Goal: Task Accomplishment & Management: Use online tool/utility

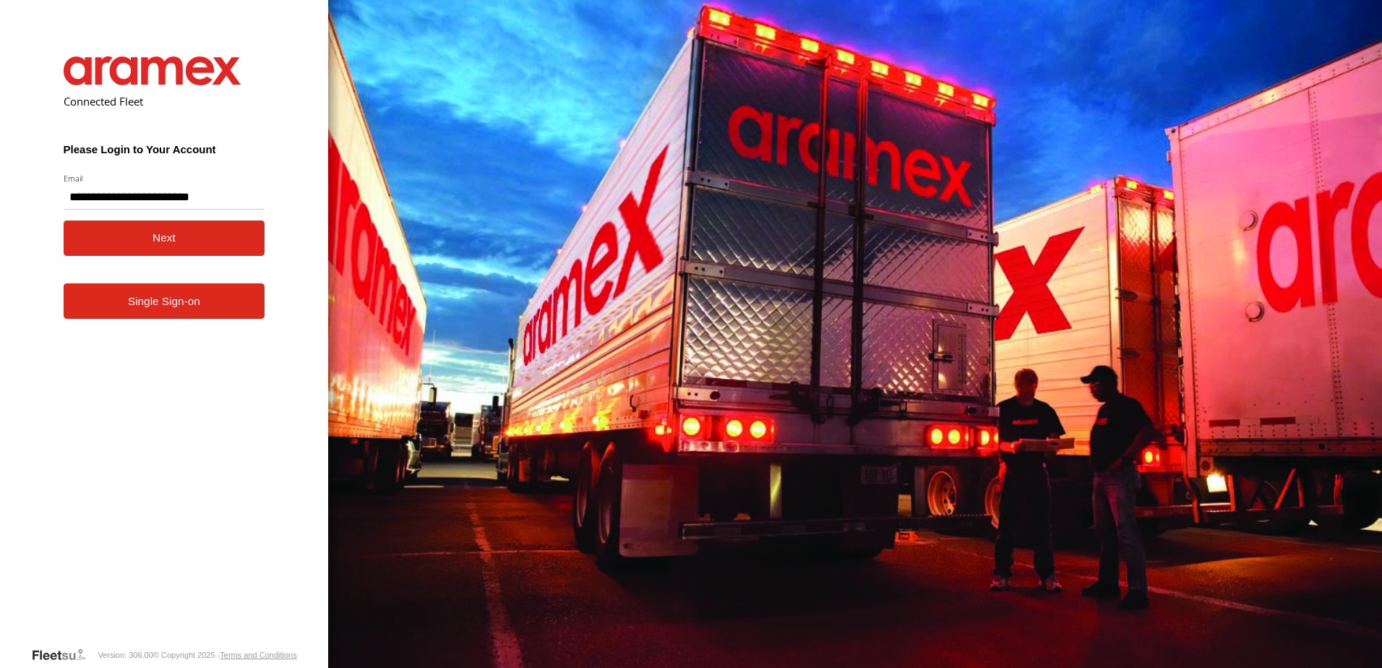
click at [143, 236] on button "Next" at bounding box center [165, 237] width 202 height 35
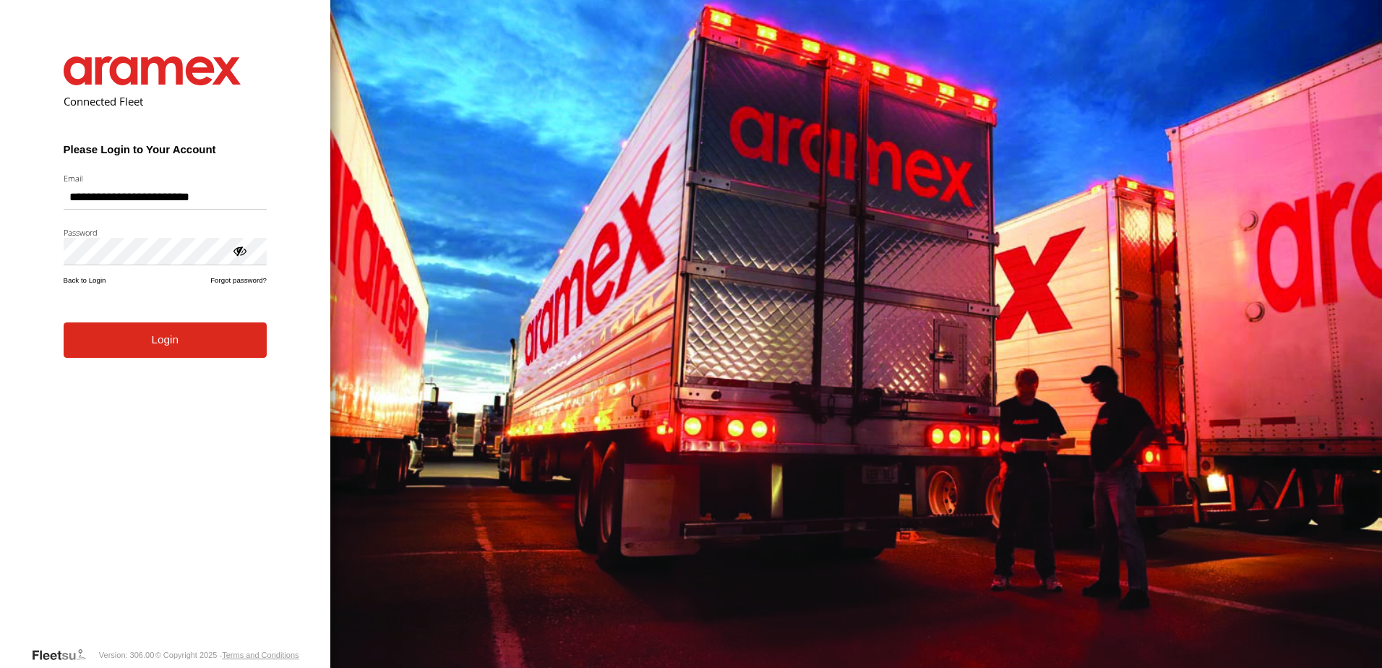
click at [132, 338] on button "Login" at bounding box center [165, 339] width 203 height 35
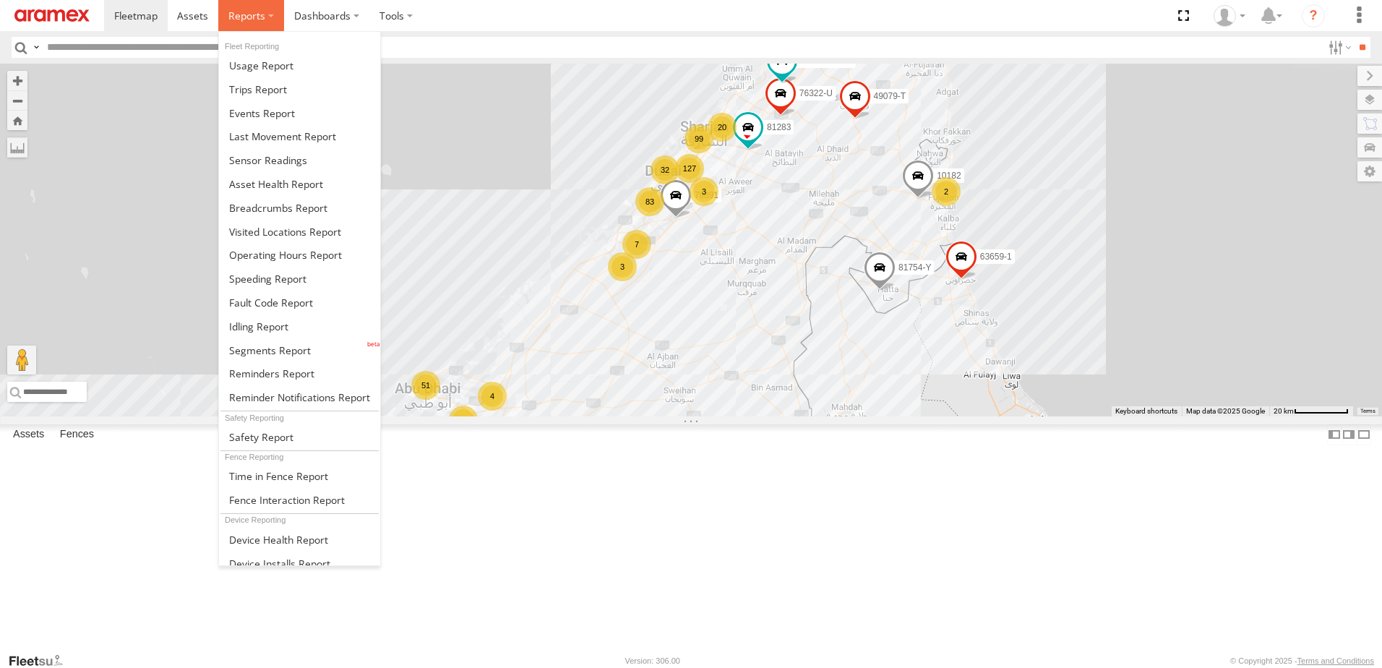
click at [252, 12] on span at bounding box center [246, 16] width 37 height 14
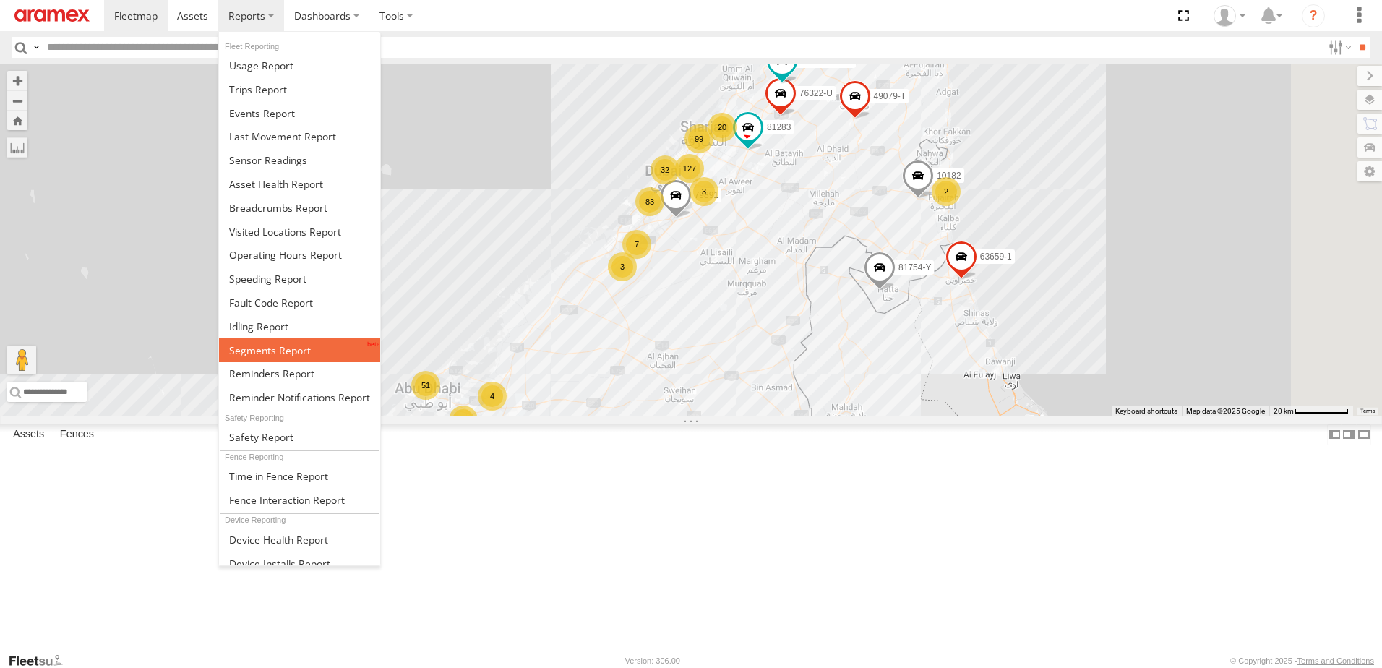
click at [253, 352] on span at bounding box center [270, 350] width 82 height 14
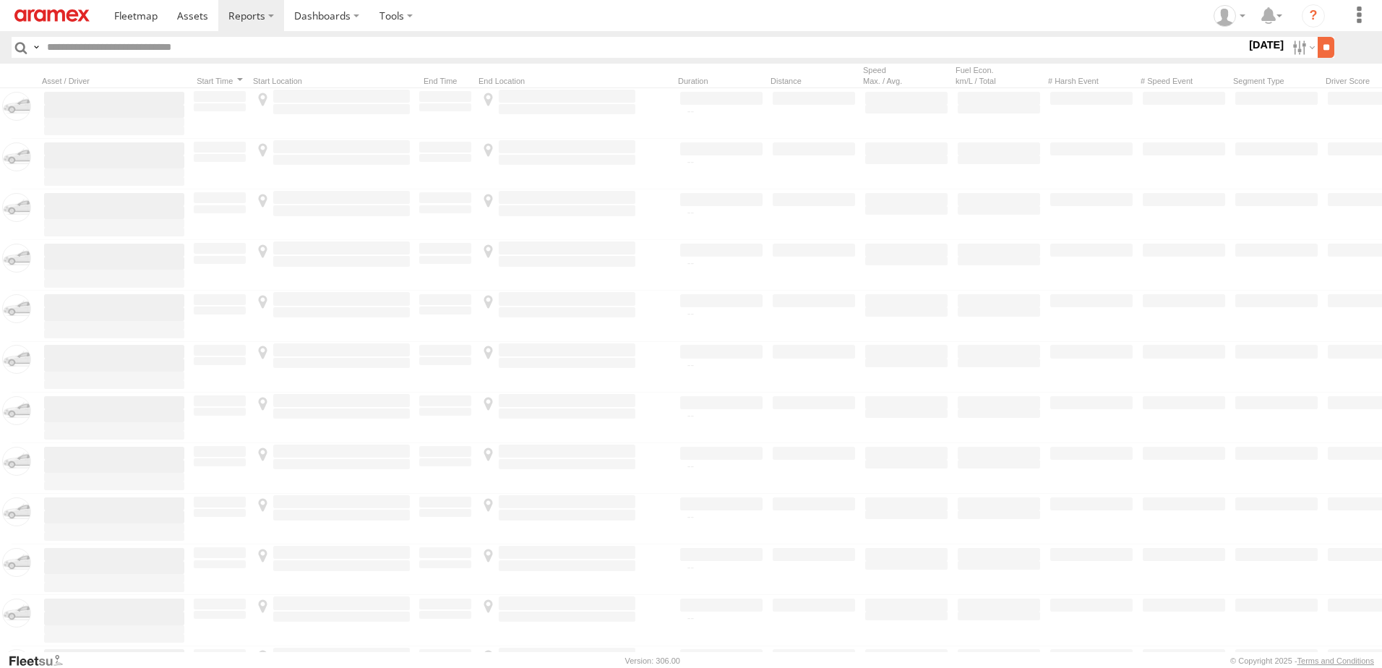
click at [1323, 39] on input "**" at bounding box center [1326, 47] width 17 height 21
click at [1297, 46] on label at bounding box center [1302, 47] width 31 height 21
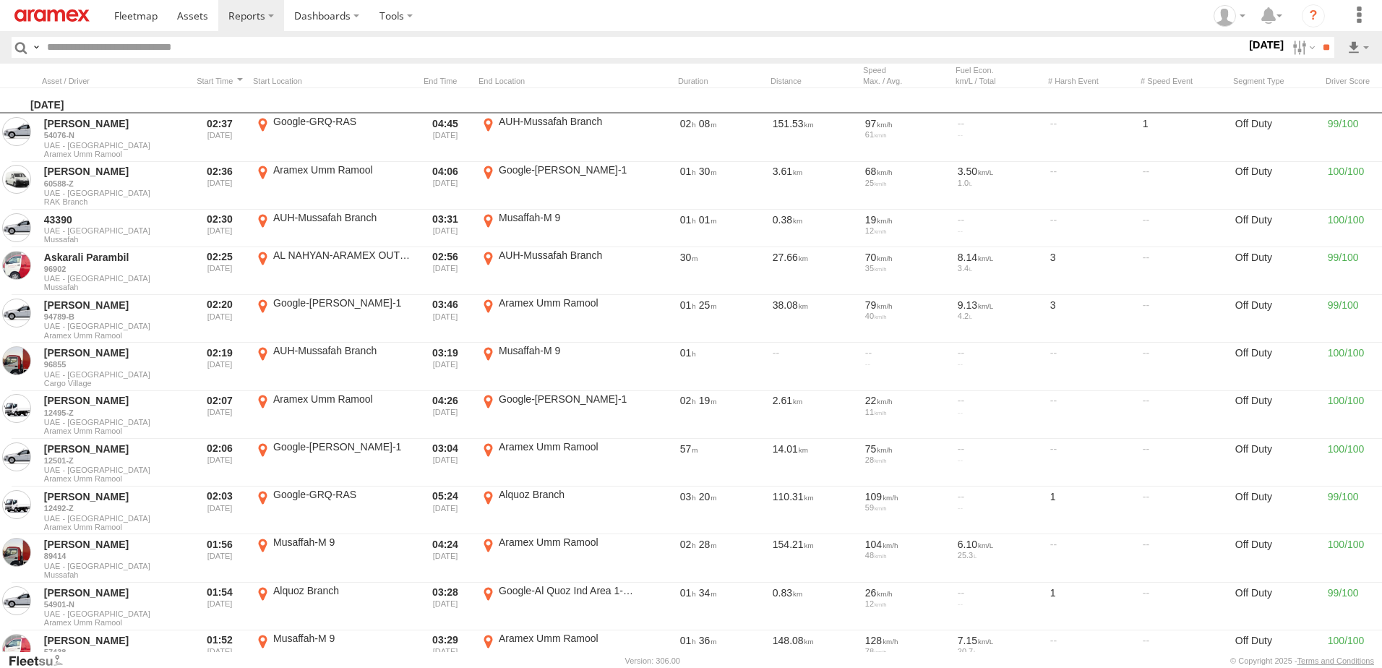
click at [0, 0] on span "AUH" at bounding box center [0, 0] width 0 height 0
click at [0, 0] on span "Defleeted Vehicles AUH" at bounding box center [0, 0] width 0 height 0
click at [0, 0] on label at bounding box center [0, 0] width 0 height 0
click at [1330, 48] on input "**" at bounding box center [1326, 47] width 17 height 21
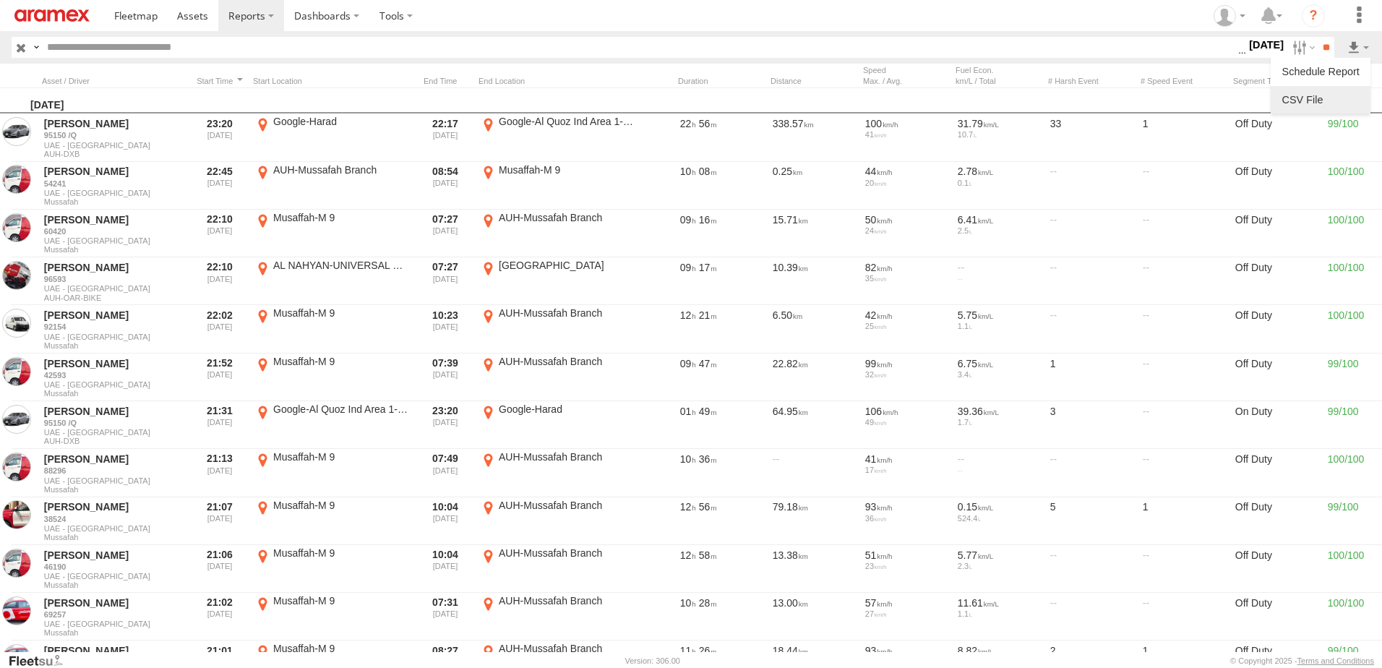
click at [1309, 94] on link at bounding box center [1320, 100] width 88 height 22
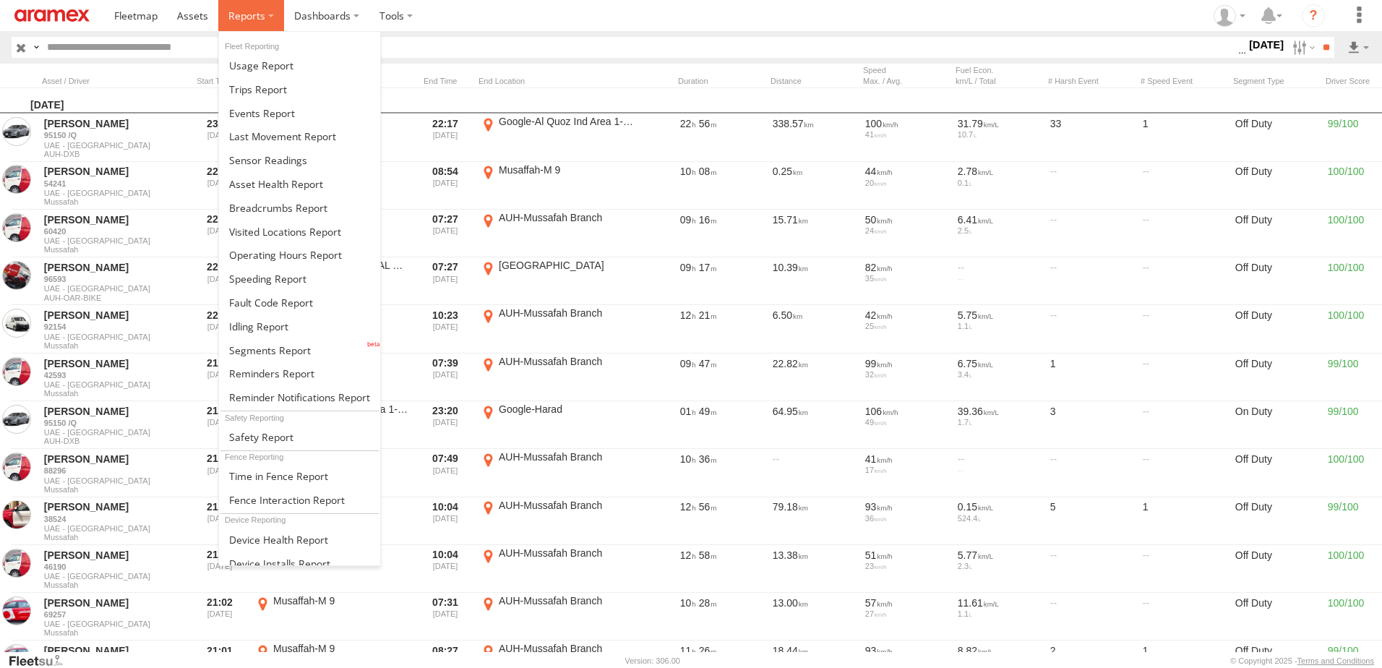
click at [243, 23] on label at bounding box center [251, 15] width 66 height 31
click at [278, 329] on span at bounding box center [258, 326] width 59 height 14
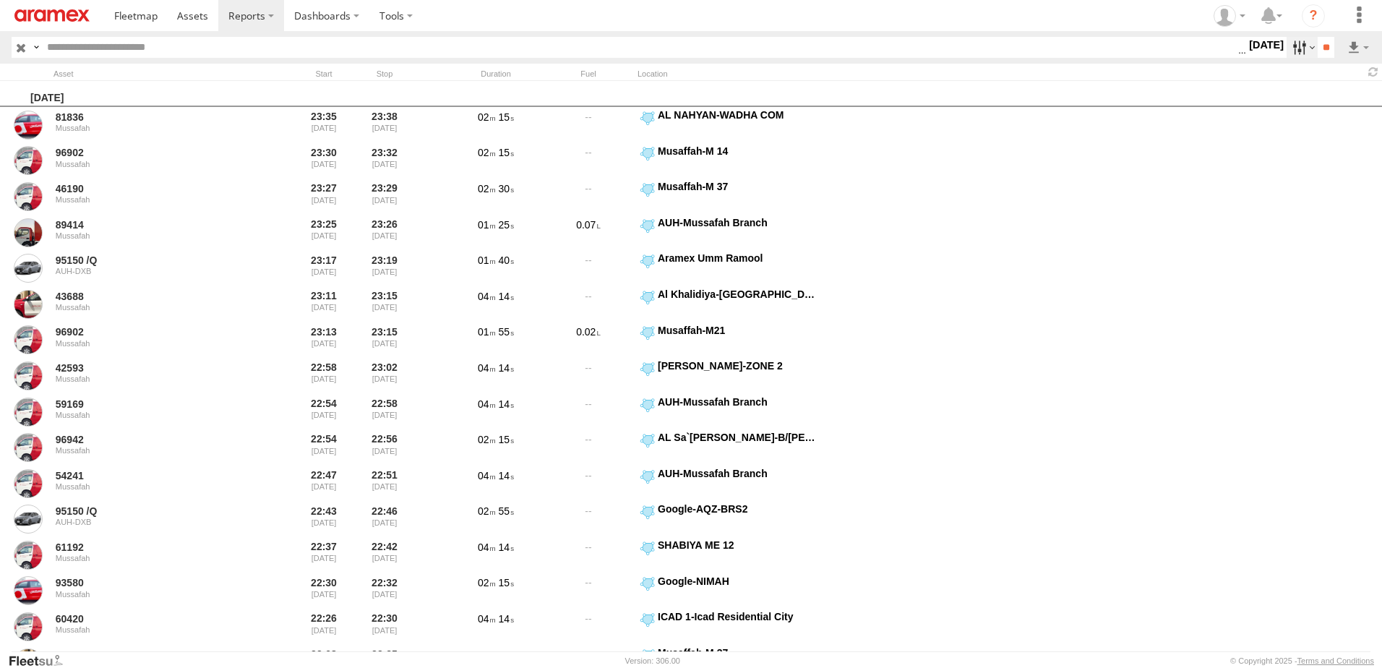
click at [1289, 51] on label at bounding box center [1302, 47] width 31 height 21
click at [0, 0] on label at bounding box center [0, 0] width 0 height 0
click at [0, 0] on span "> 10min" at bounding box center [0, 0] width 0 height 0
click at [1320, 45] on input "**" at bounding box center [1326, 47] width 17 height 21
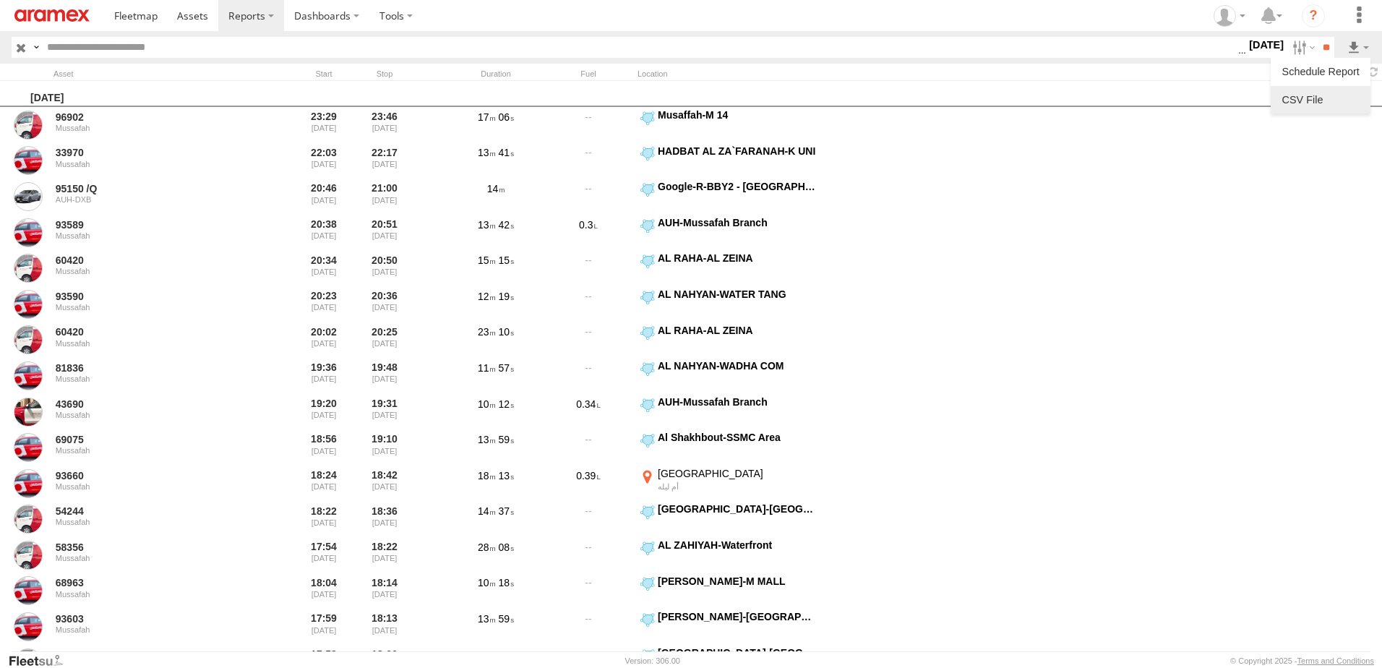
click at [1307, 100] on link at bounding box center [1320, 100] width 88 height 22
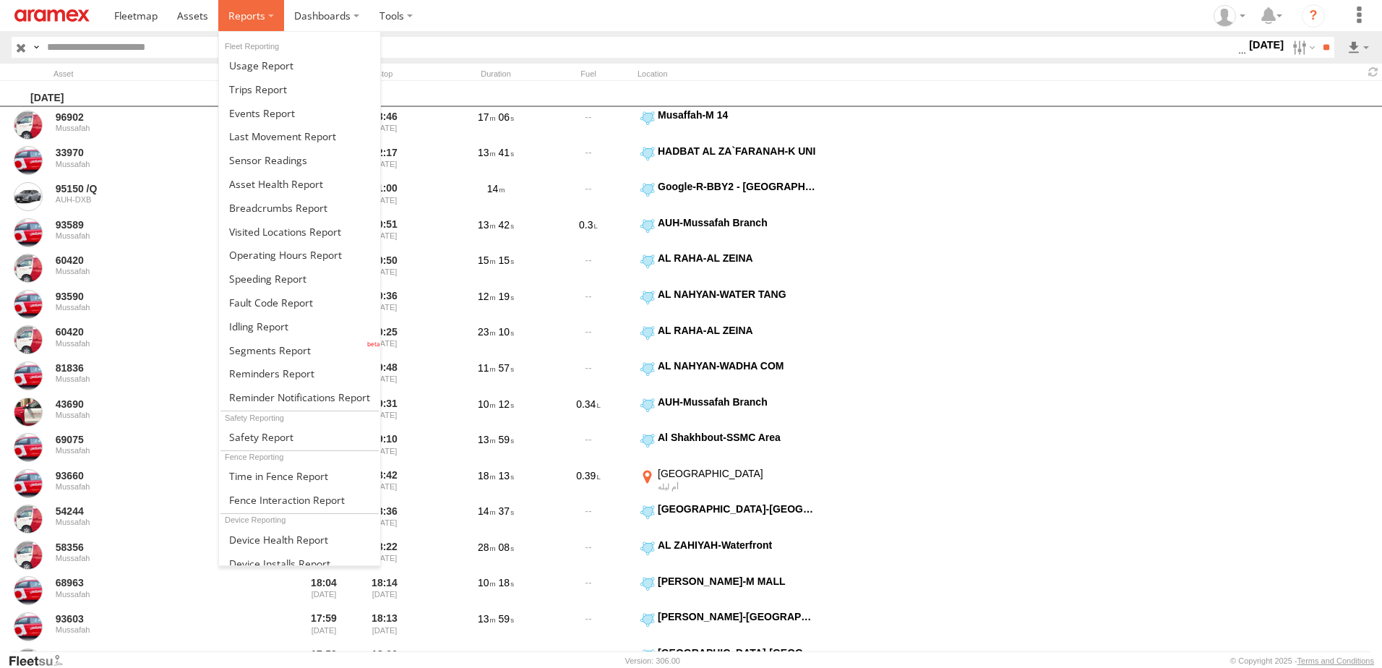
click at [264, 11] on label at bounding box center [251, 15] width 66 height 31
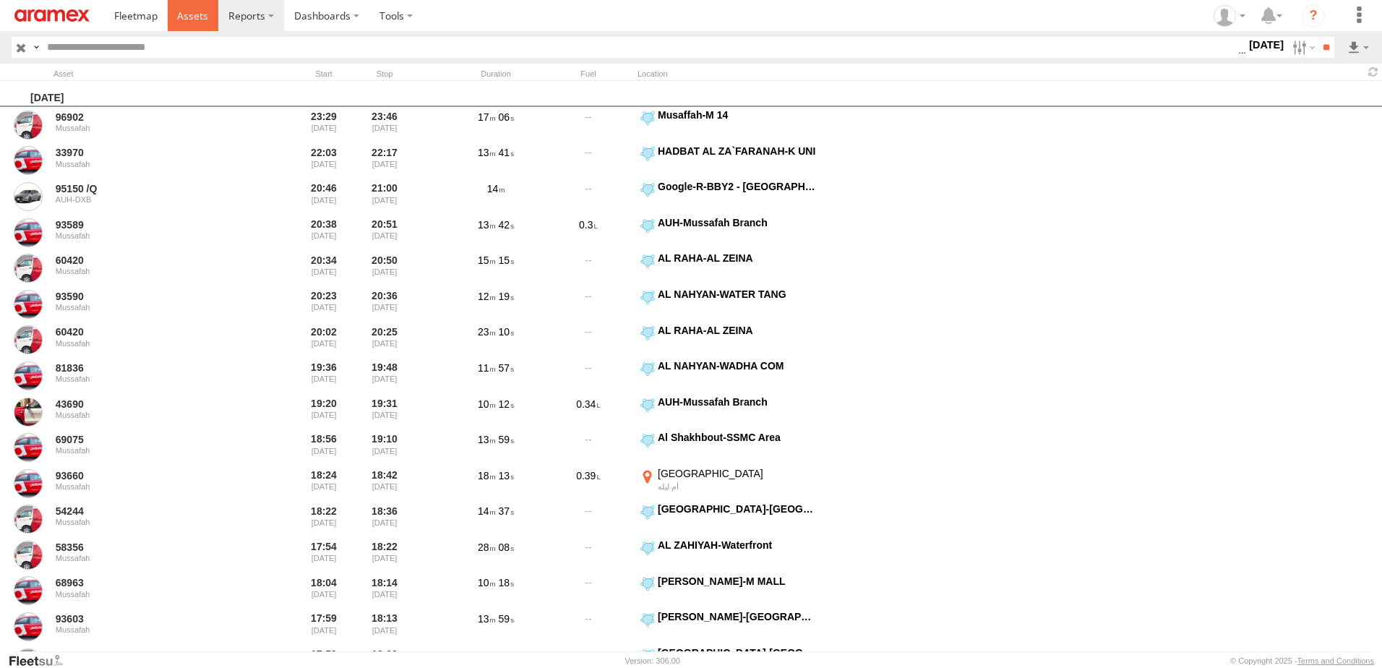
click at [203, 21] on span at bounding box center [192, 16] width 31 height 14
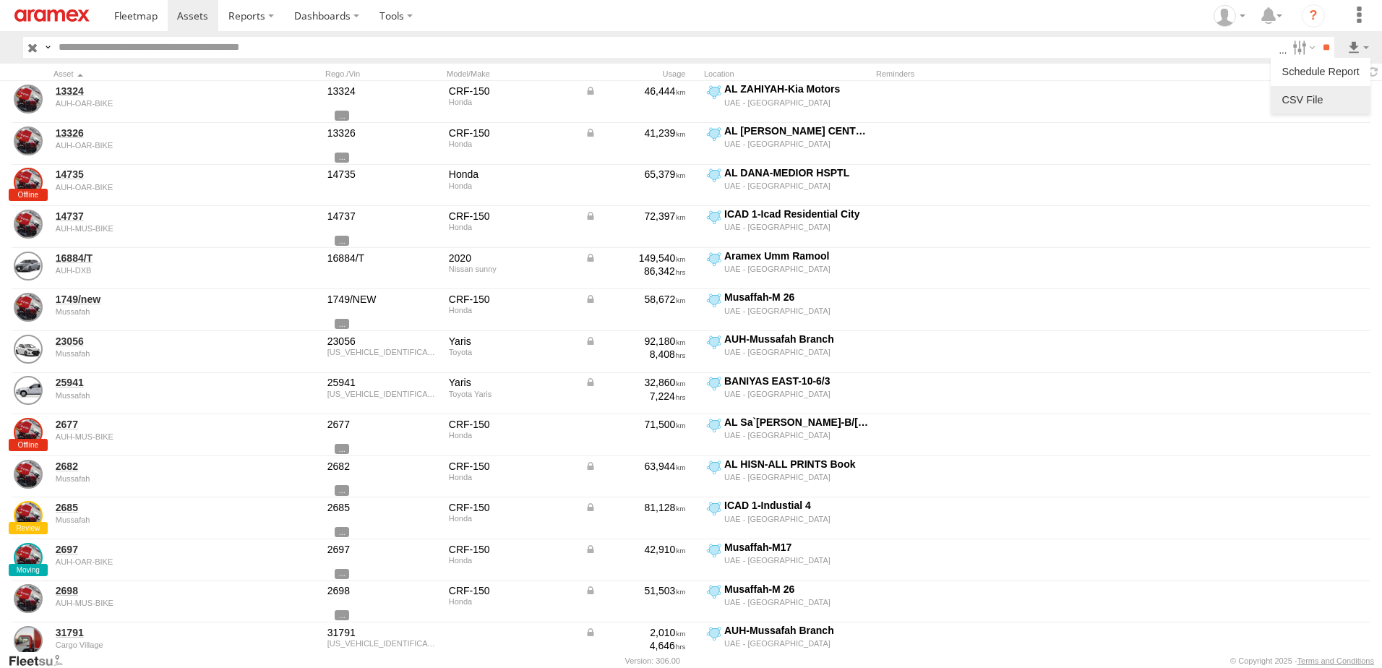
click at [1298, 96] on label at bounding box center [1320, 100] width 88 height 22
click at [0, 0] on label "First Name" at bounding box center [0, 0] width 0 height 0
click at [0, 0] on label "Last Name" at bounding box center [0, 0] width 0 height 0
click at [0, 0] on button "Export" at bounding box center [0, 0] width 0 height 0
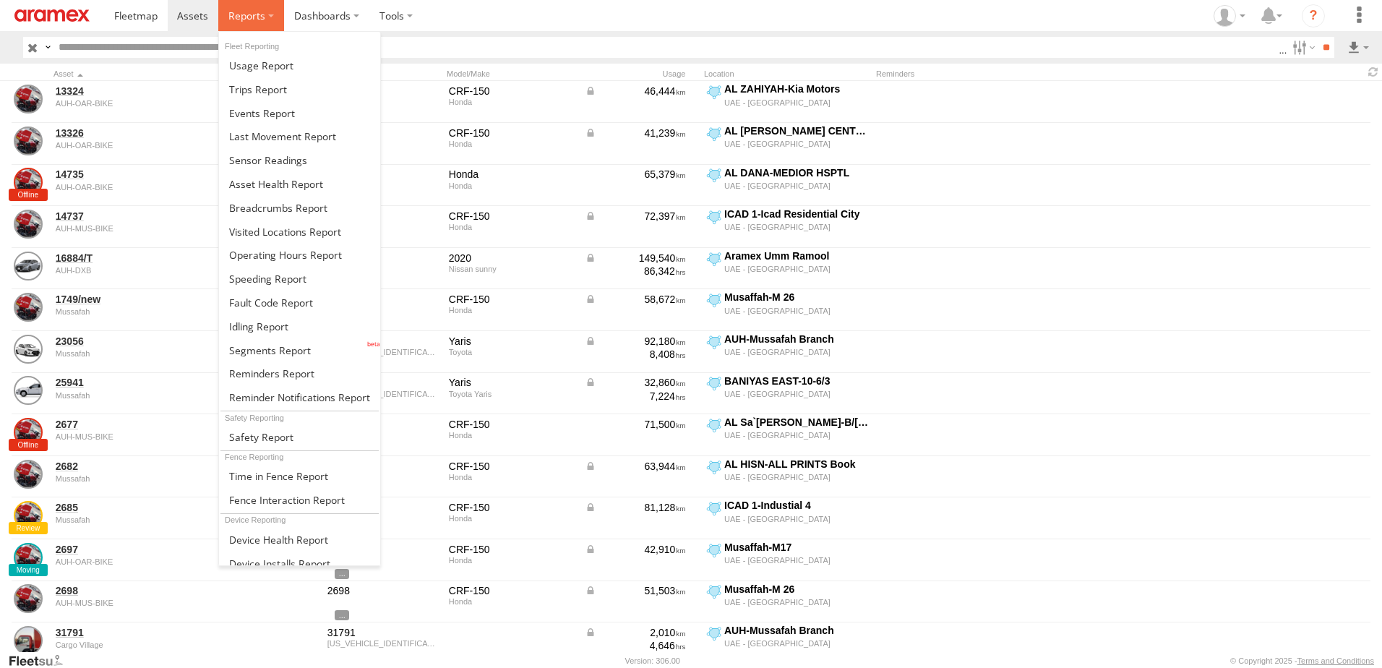
click at [220, 22] on label at bounding box center [251, 15] width 66 height 31
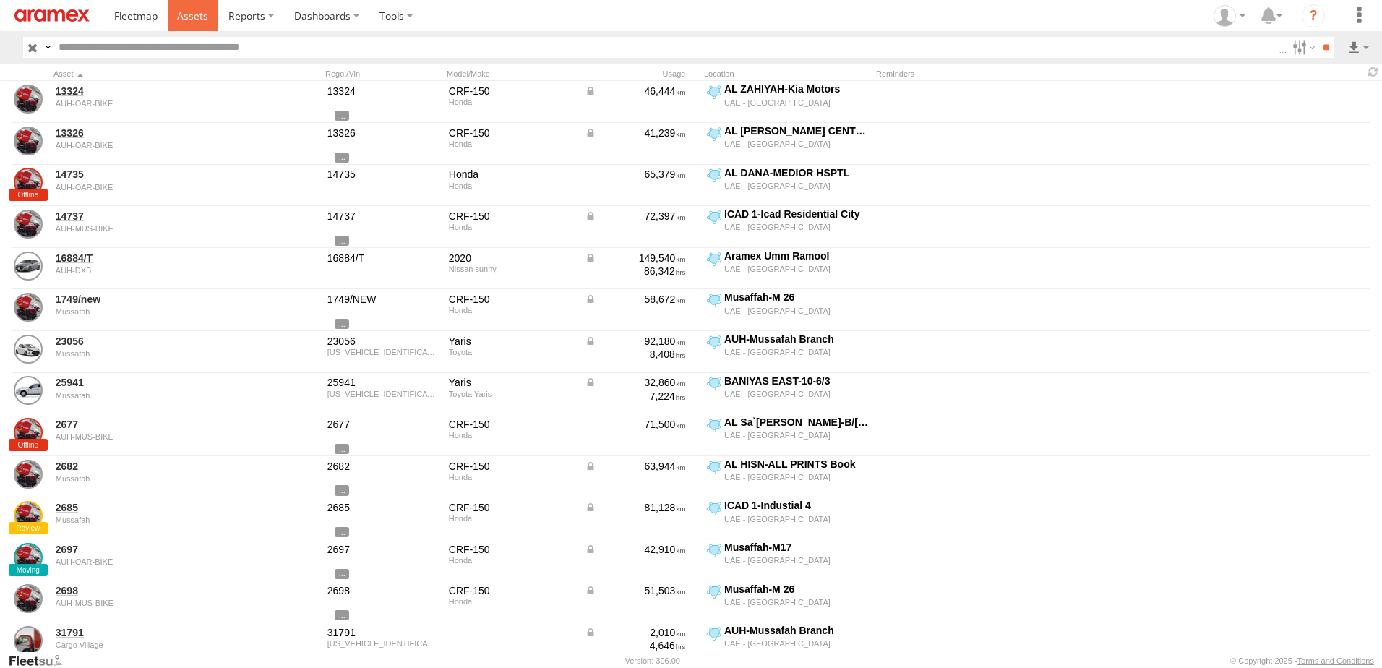
click at [210, 17] on link at bounding box center [193, 15] width 51 height 31
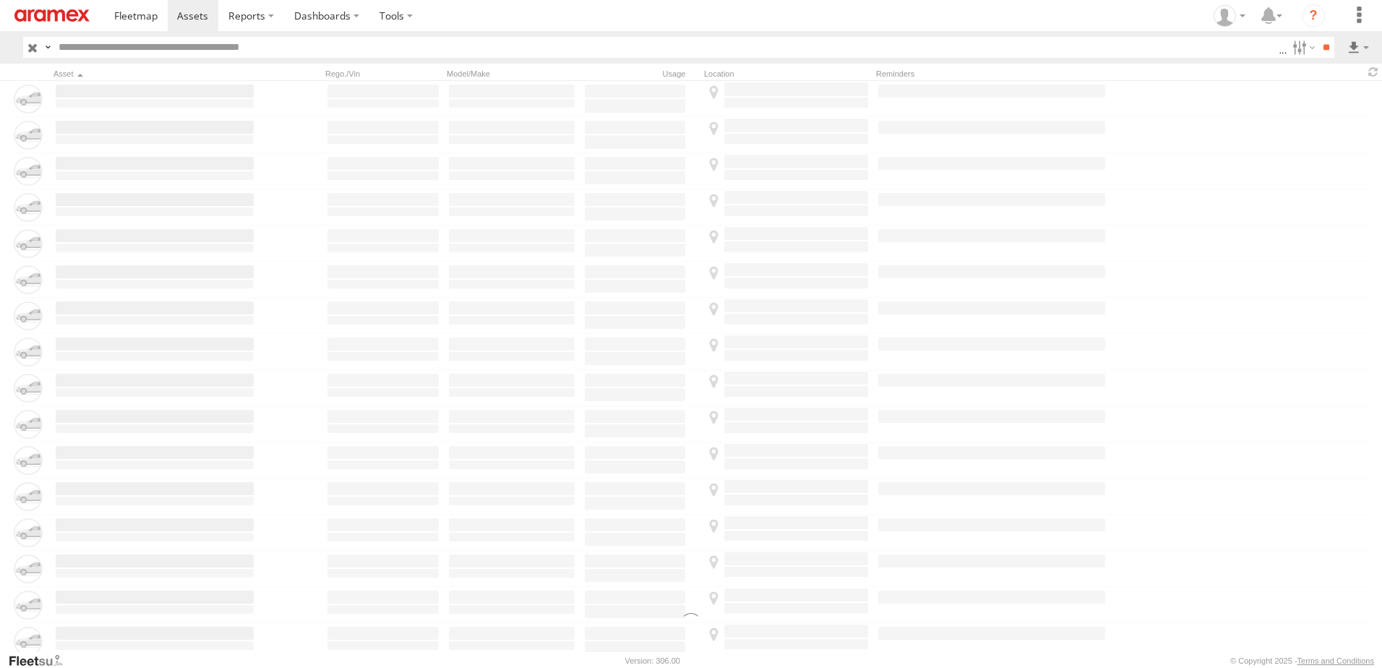
click at [197, 41] on input "text" at bounding box center [666, 47] width 1226 height 21
type input "*****"
click at [1318, 37] on input "**" at bounding box center [1326, 47] width 17 height 21
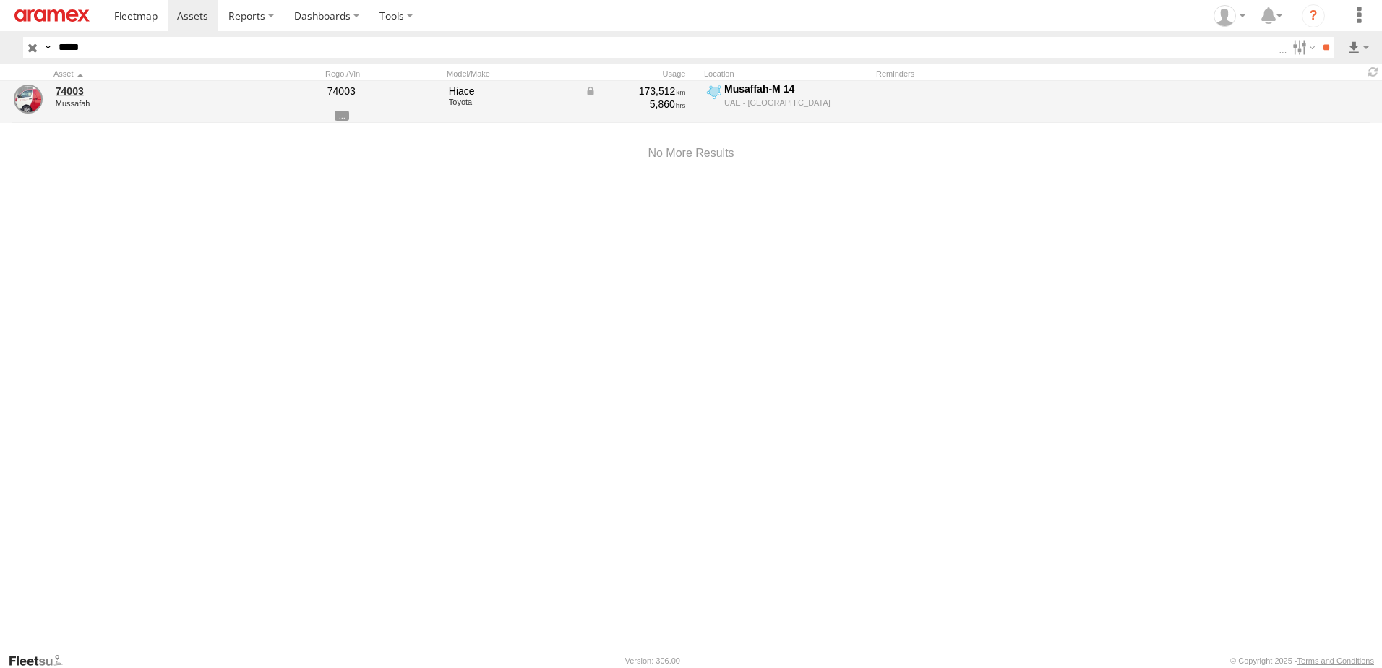
click at [66, 100] on div "Mussafah" at bounding box center [155, 103] width 198 height 9
click at [77, 89] on link "74003" at bounding box center [155, 91] width 198 height 13
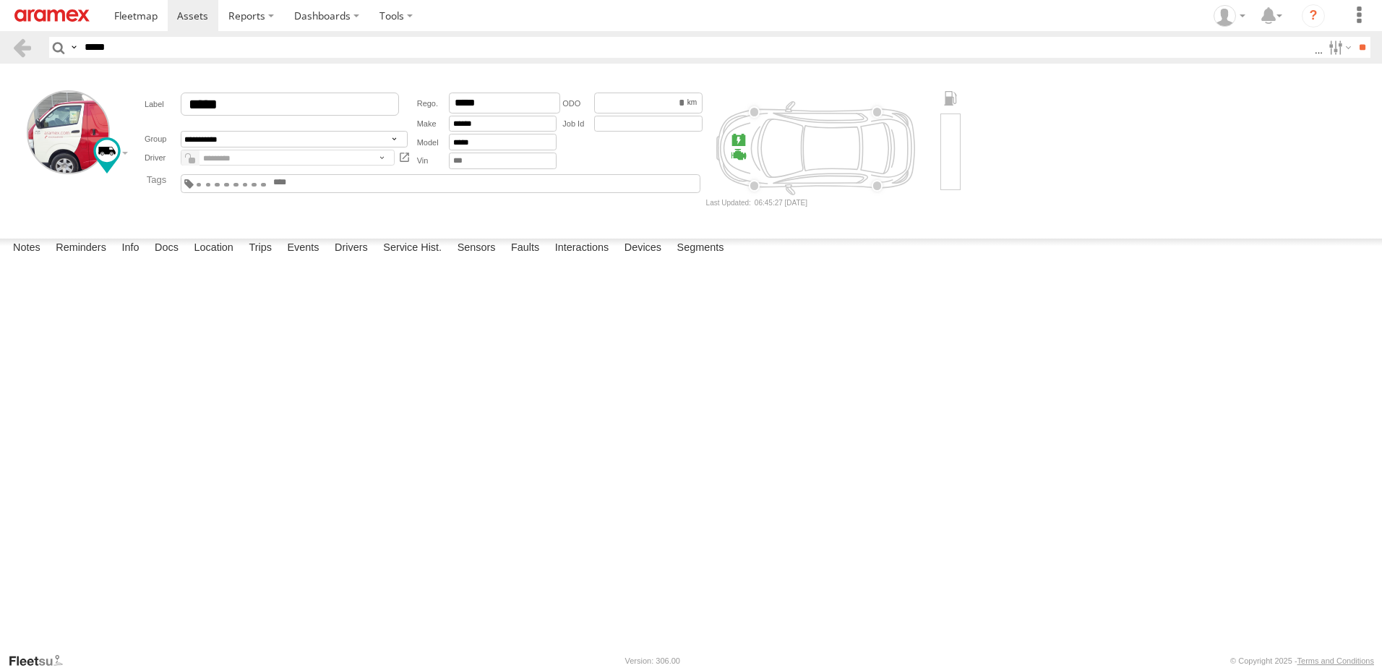
drag, startPoint x: 291, startPoint y: 377, endPoint x: 143, endPoint y: 378, distance: 148.2
click at [0, 0] on div "OLD KM 172534.67 // NEW KM 171928 Mohammedazath Nainamohammed" at bounding box center [0, 0] width 0 height 0
drag, startPoint x: 143, startPoint y: 378, endPoint x: 275, endPoint y: 385, distance: 132.4
click at [0, 0] on div "[PERSON_NAME]" at bounding box center [0, 0] width 0 height 0
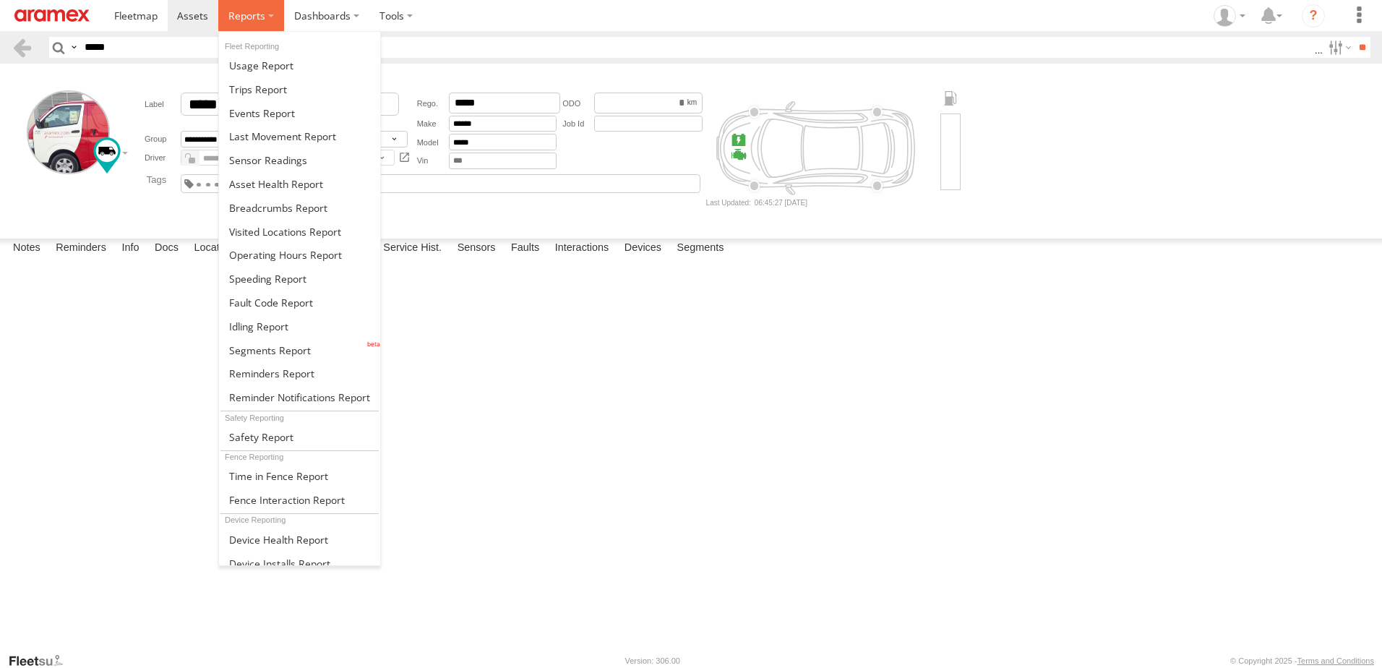
click at [221, 10] on label at bounding box center [251, 15] width 66 height 31
click at [238, 7] on label at bounding box center [251, 15] width 66 height 31
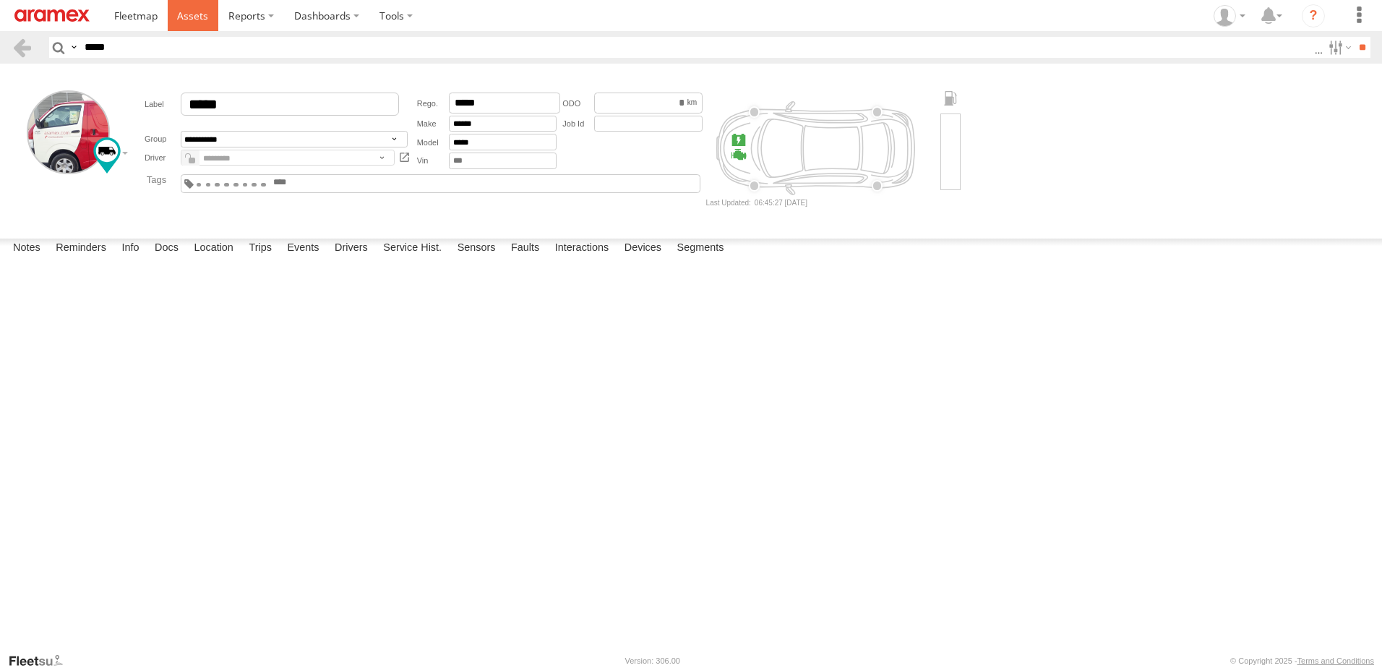
click at [168, 18] on link at bounding box center [193, 15] width 51 height 31
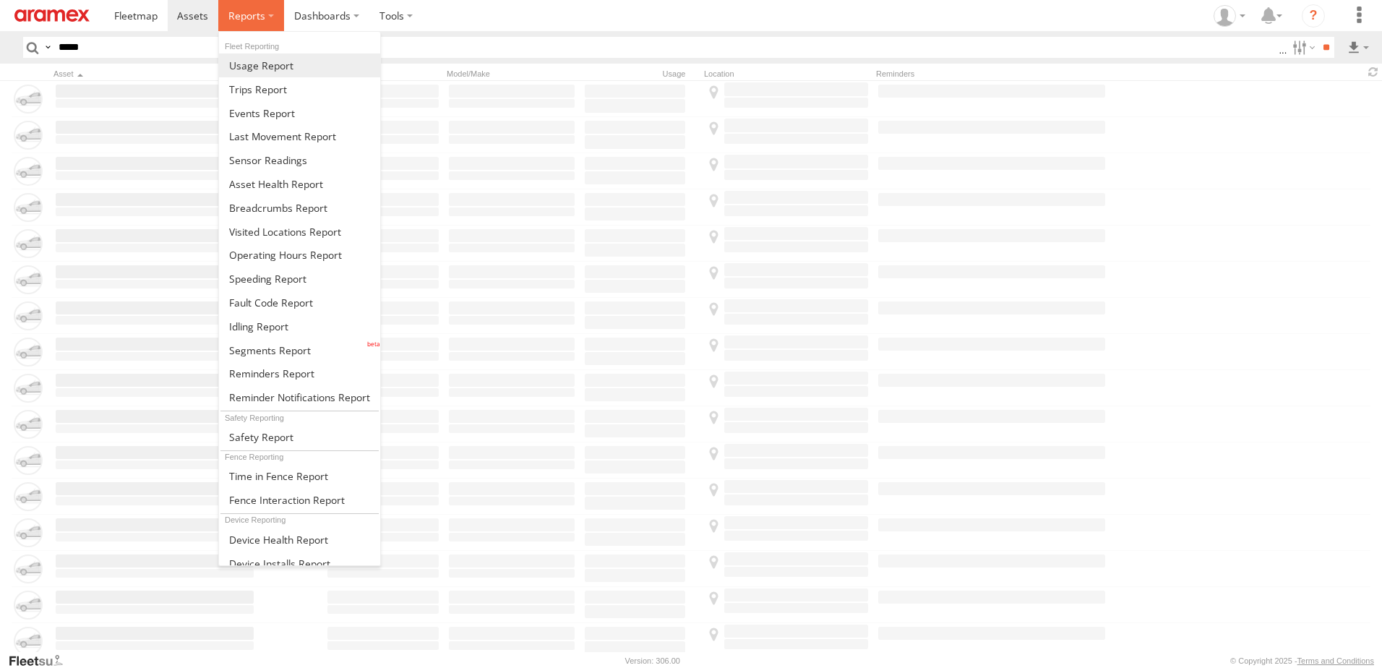
drag, startPoint x: 0, startPoint y: 0, endPoint x: 246, endPoint y: 56, distance: 252.7
click at [229, 22] on span at bounding box center [246, 16] width 37 height 14
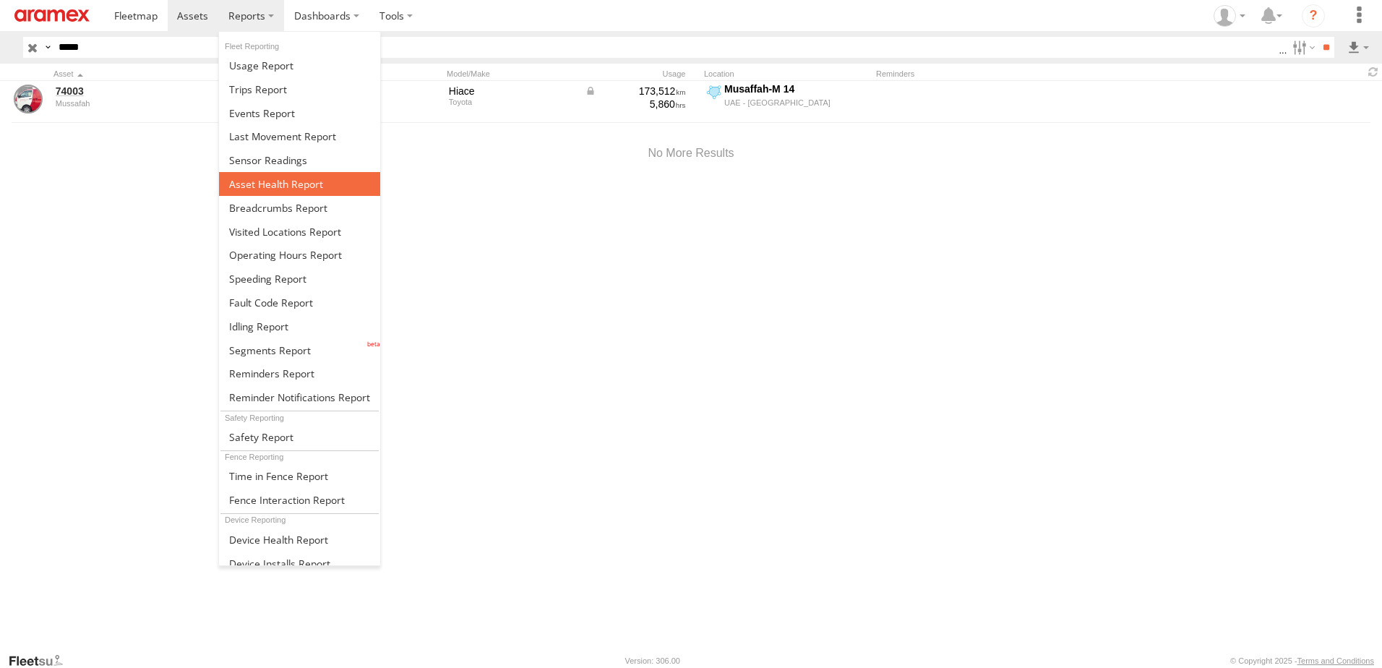
click at [251, 182] on span at bounding box center [276, 184] width 94 height 14
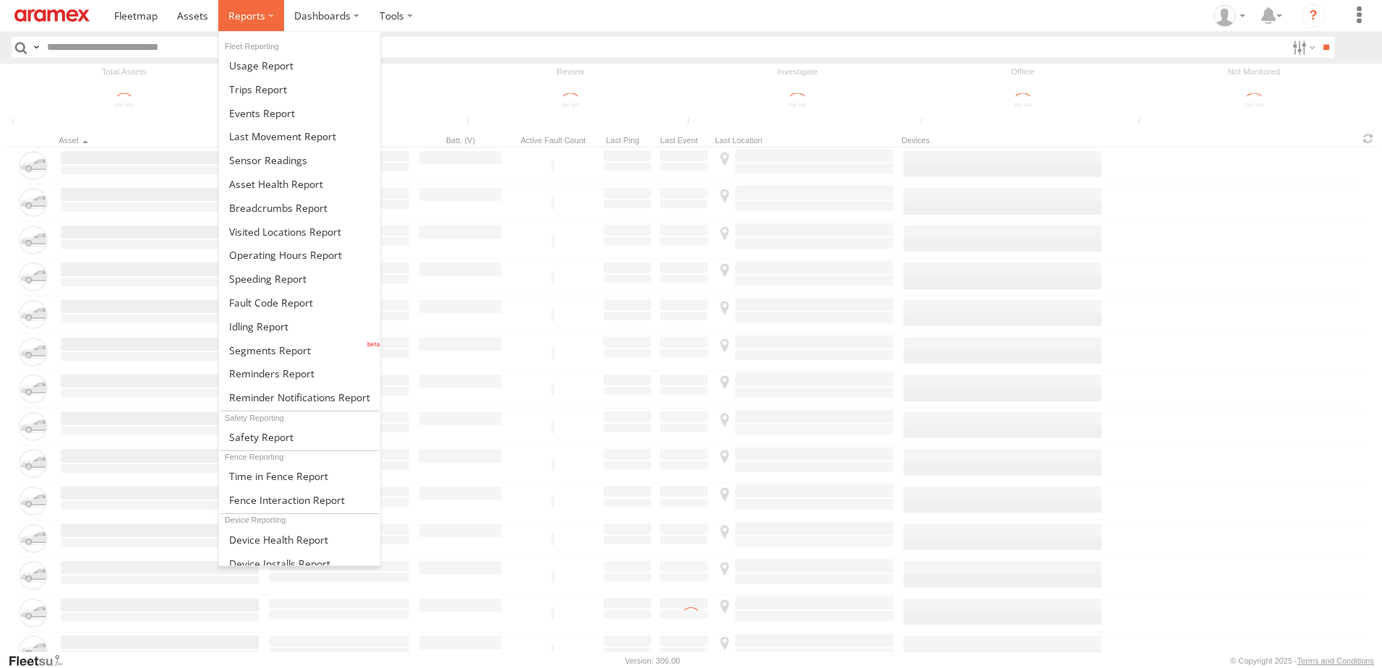
click at [247, 13] on span at bounding box center [246, 16] width 37 height 14
click at [273, 197] on link at bounding box center [299, 208] width 161 height 24
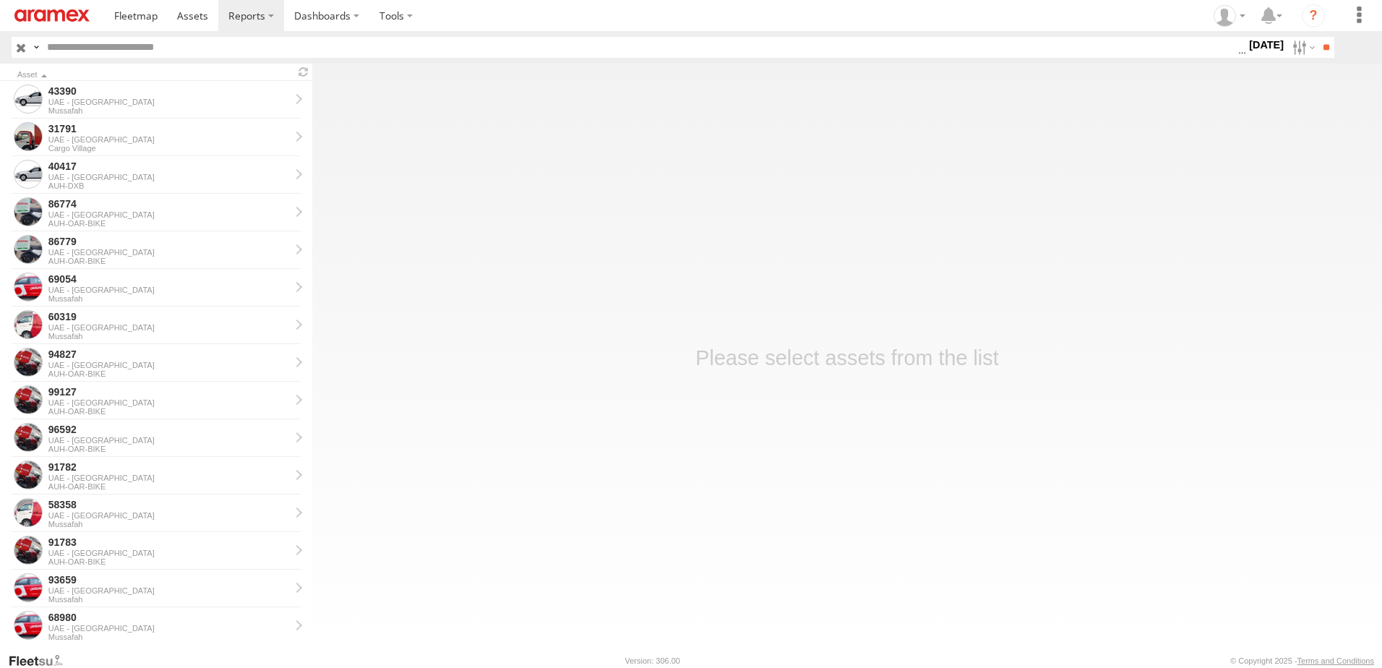
drag, startPoint x: 162, startPoint y: 35, endPoint x: 154, endPoint y: 43, distance: 11.2
click at [159, 38] on header "Search Query Asset ID Asset Label Registration Manufacturer Model VIN AUH" at bounding box center [691, 47] width 1382 height 33
click at [151, 48] on input "text" at bounding box center [639, 47] width 1197 height 21
paste input "*****"
type input "*****"
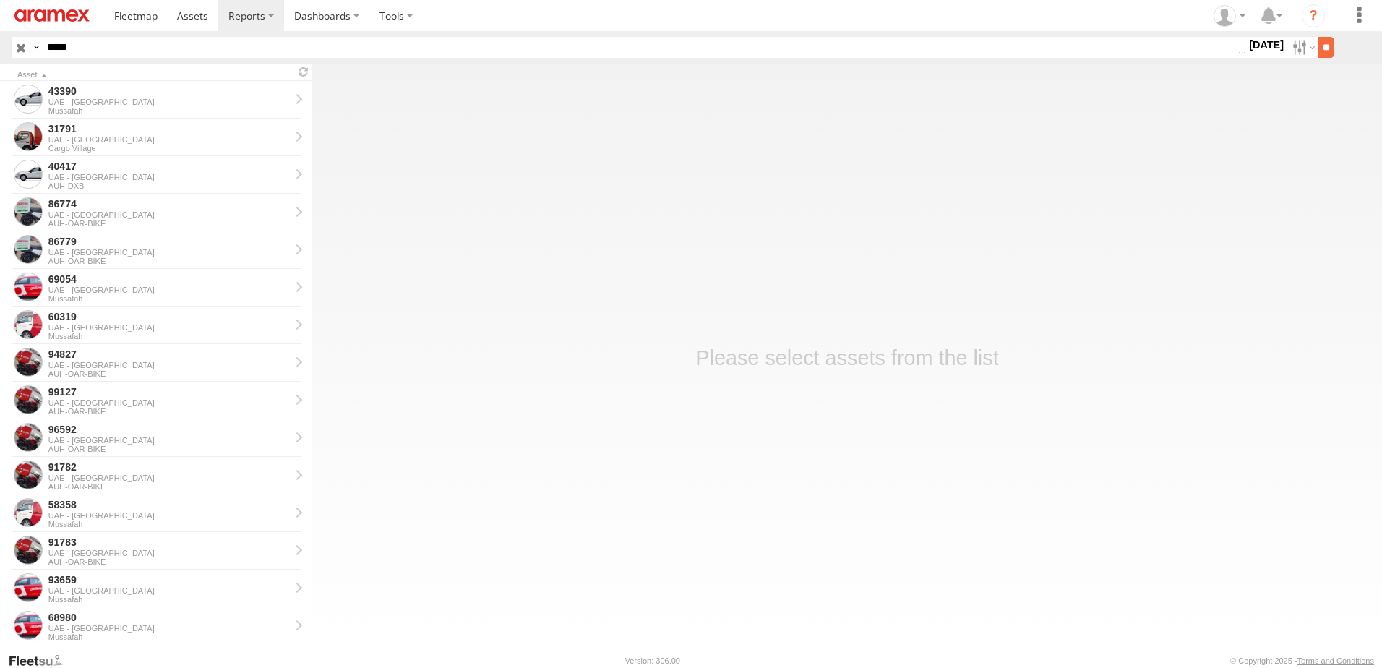
click at [1330, 47] on input "**" at bounding box center [1326, 47] width 17 height 21
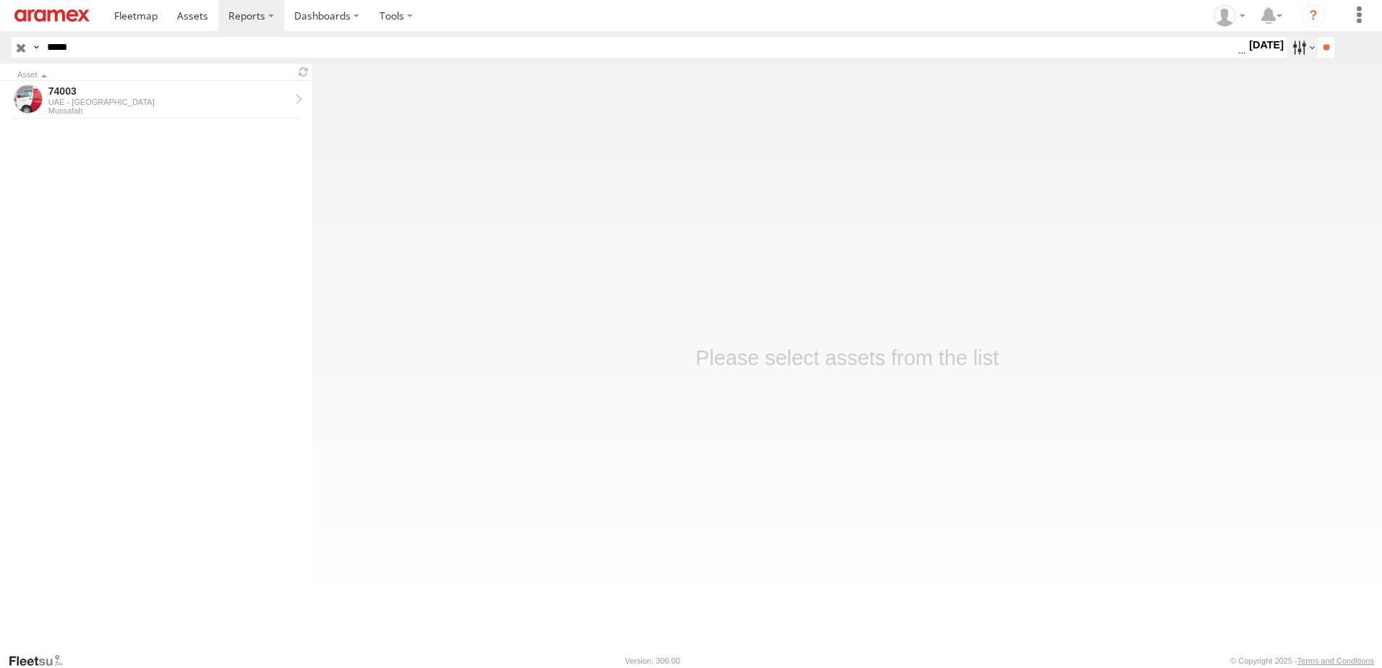
click at [1287, 55] on label at bounding box center [1302, 47] width 31 height 21
click at [1332, 45] on input "**" at bounding box center [1326, 47] width 17 height 21
click at [184, 106] on div "Mussafah" at bounding box center [168, 110] width 241 height 9
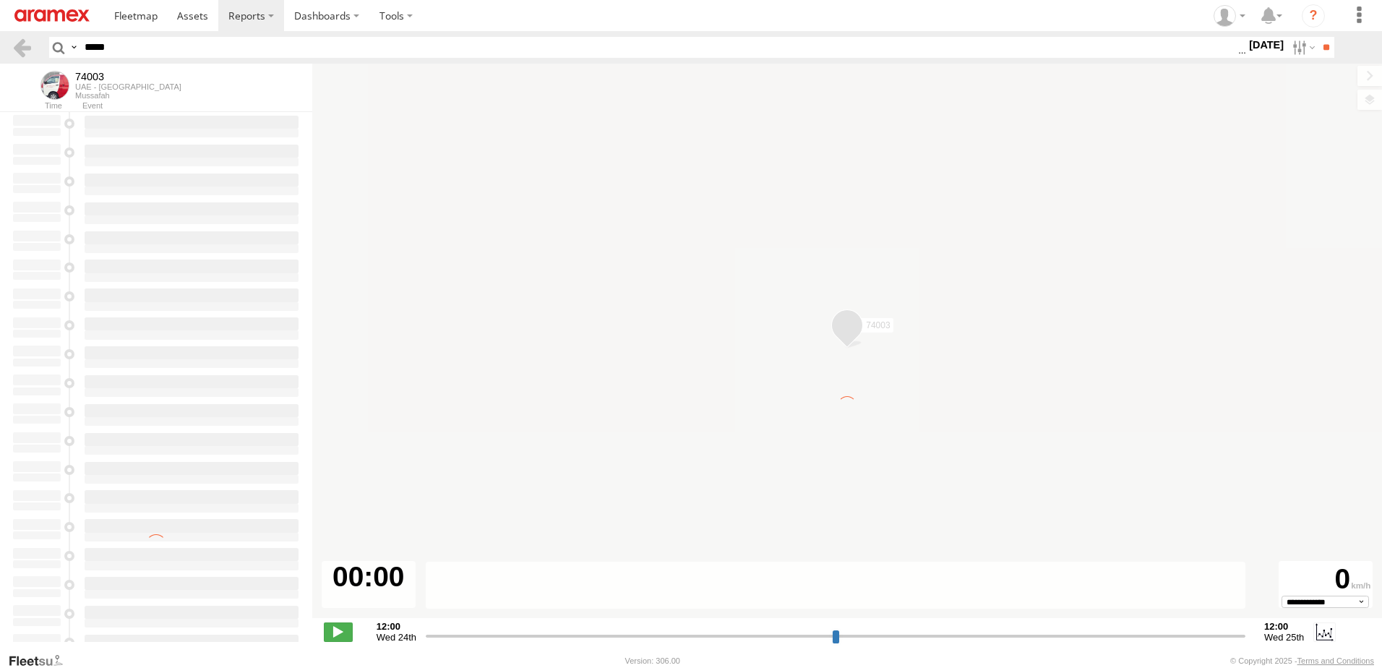
type input "**********"
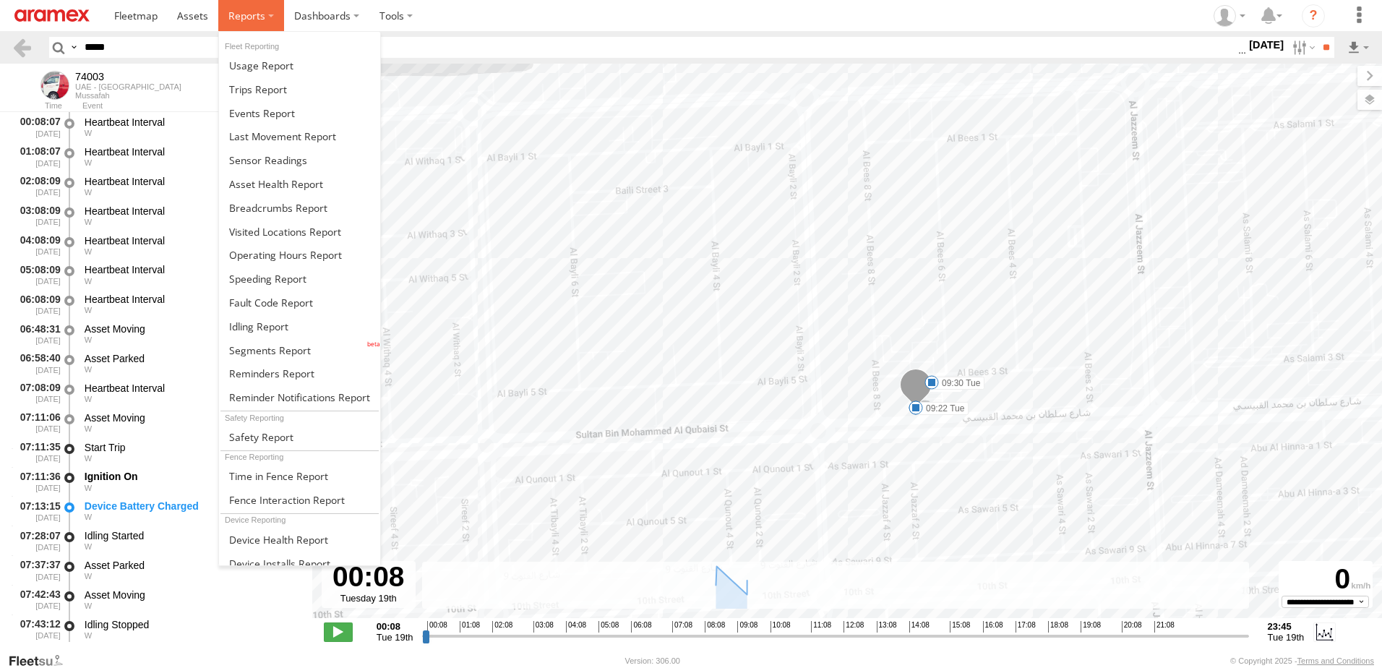
click at [267, 31] on li at bounding box center [251, 15] width 66 height 31
click at [265, 283] on span at bounding box center [267, 279] width 77 height 14
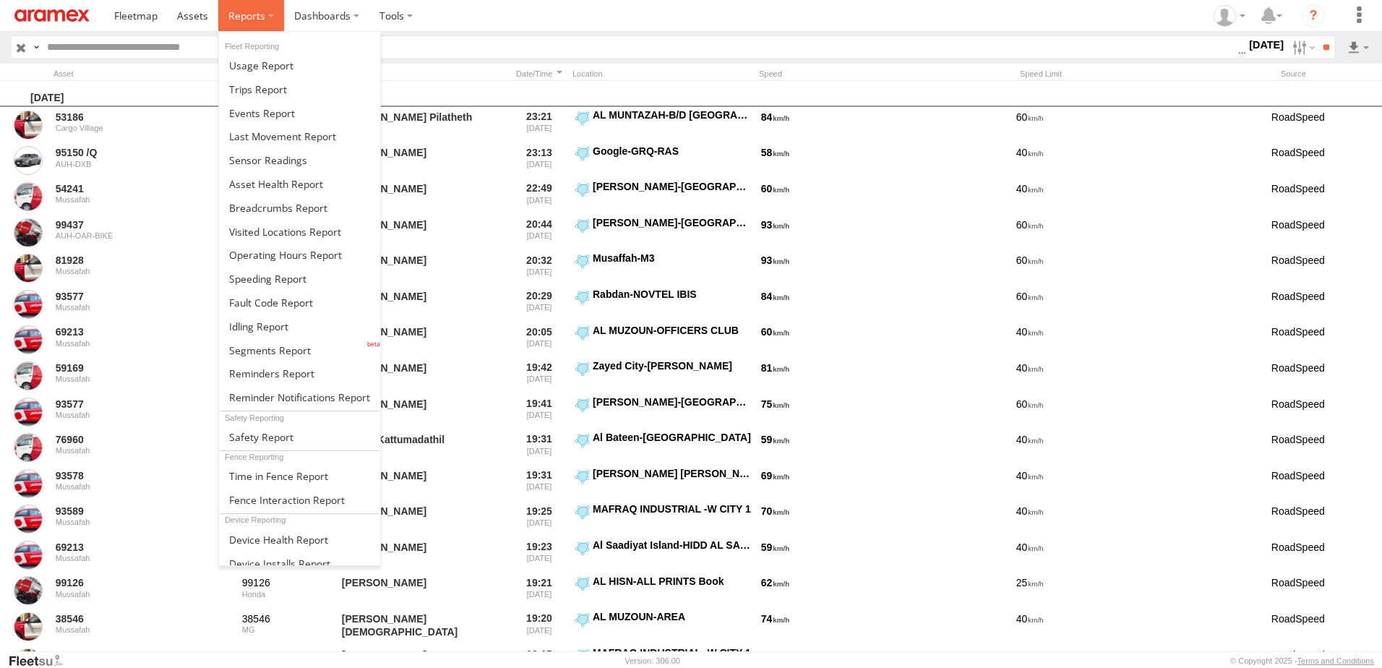
click at [255, 6] on label at bounding box center [251, 15] width 66 height 31
click at [261, 275] on span at bounding box center [267, 279] width 77 height 14
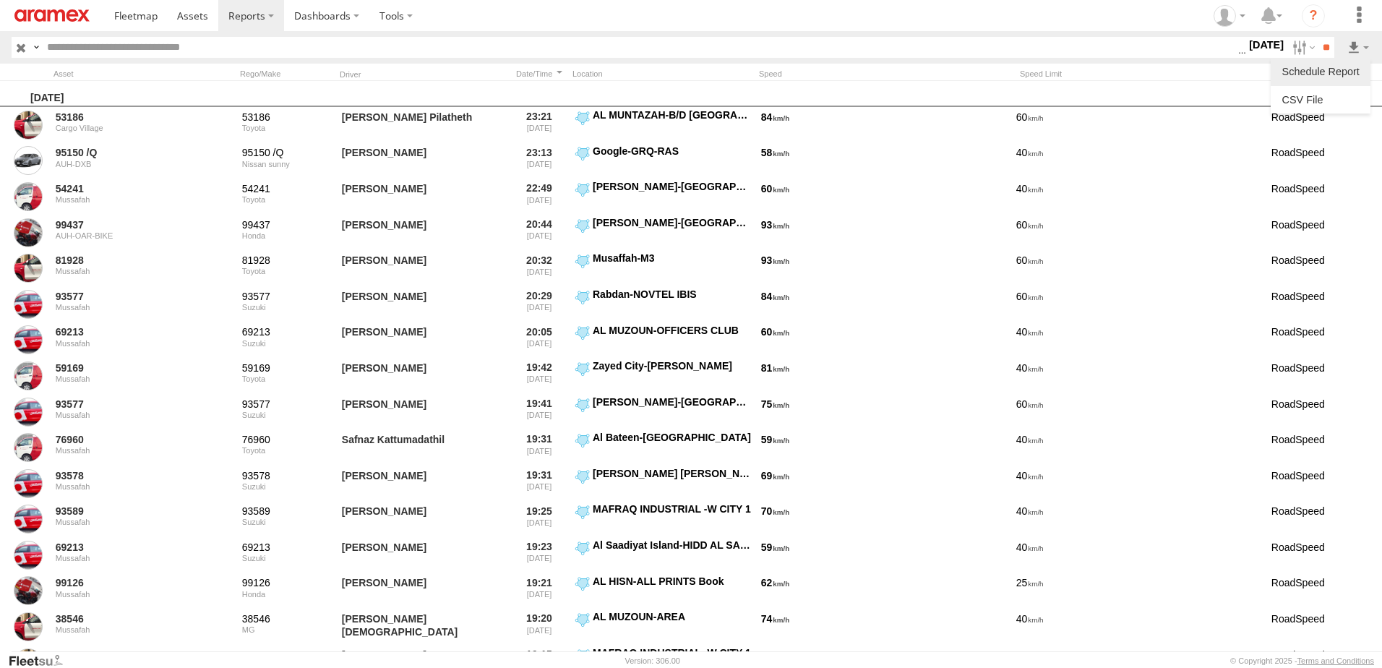
click at [1323, 83] on li at bounding box center [1321, 71] width 100 height 27
drag, startPoint x: 1323, startPoint y: 83, endPoint x: 1318, endPoint y: 96, distance: 13.7
click at [1318, 96] on ul at bounding box center [1321, 86] width 100 height 56
click at [1318, 96] on link at bounding box center [1320, 100] width 88 height 22
click at [1318, 38] on input "**" at bounding box center [1326, 47] width 17 height 21
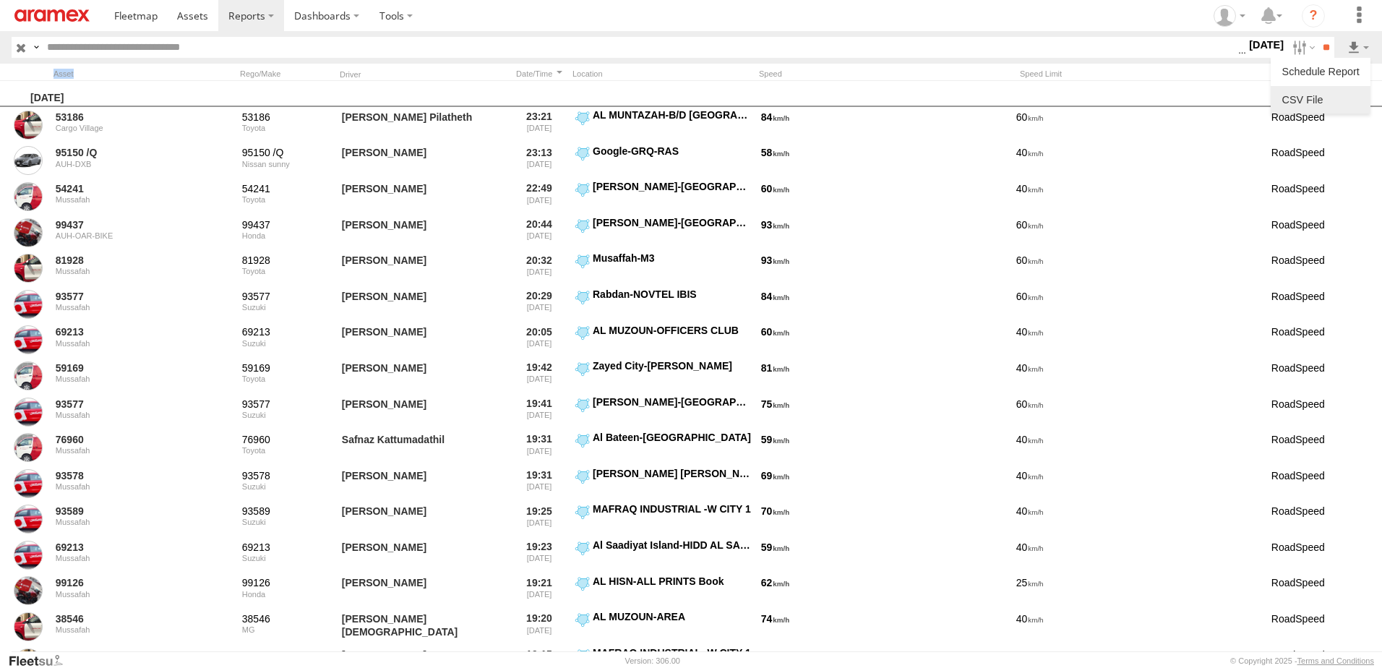
click at [1296, 99] on link at bounding box center [1320, 100] width 88 height 22
click at [1297, 48] on label at bounding box center [1302, 47] width 31 height 21
